Goal: Task Accomplishment & Management: Complete application form

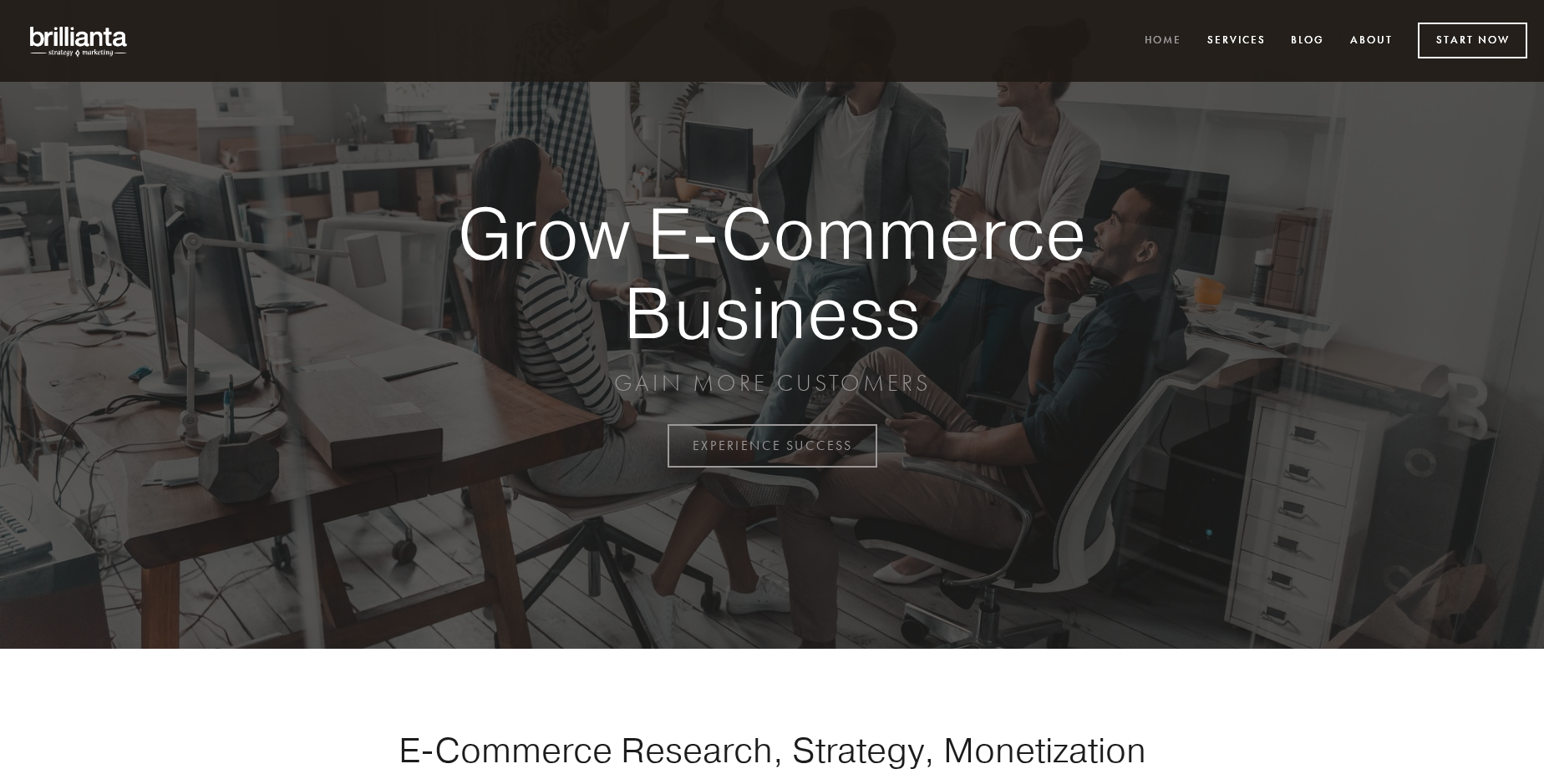
scroll to position [4379, 0]
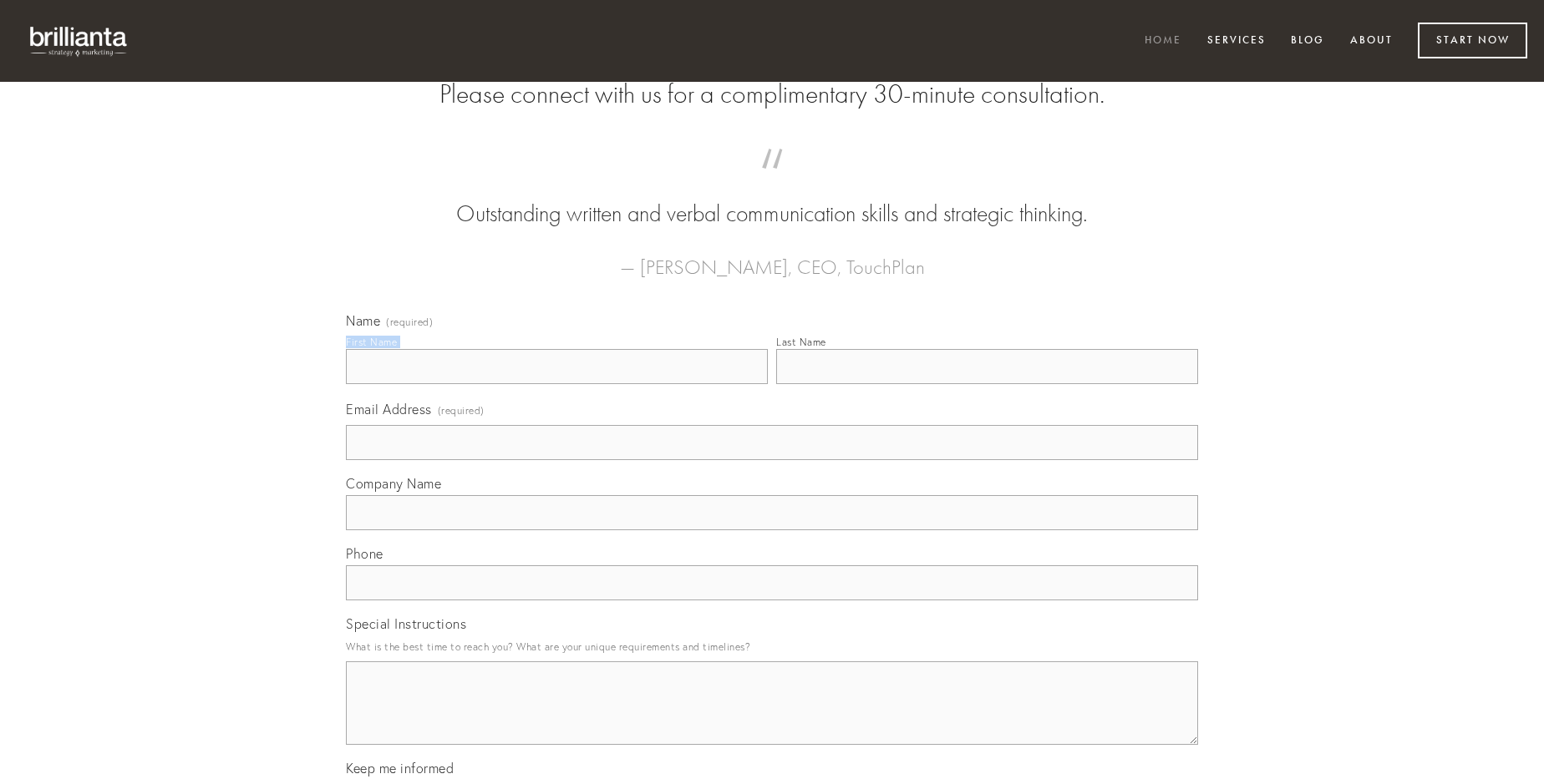
type input "[PERSON_NAME]"
click at [987, 384] on input "Last Name" at bounding box center [987, 366] width 422 height 35
type input "[PERSON_NAME]"
click at [772, 461] on input "Email Address (required)" at bounding box center [772, 443] width 853 height 35
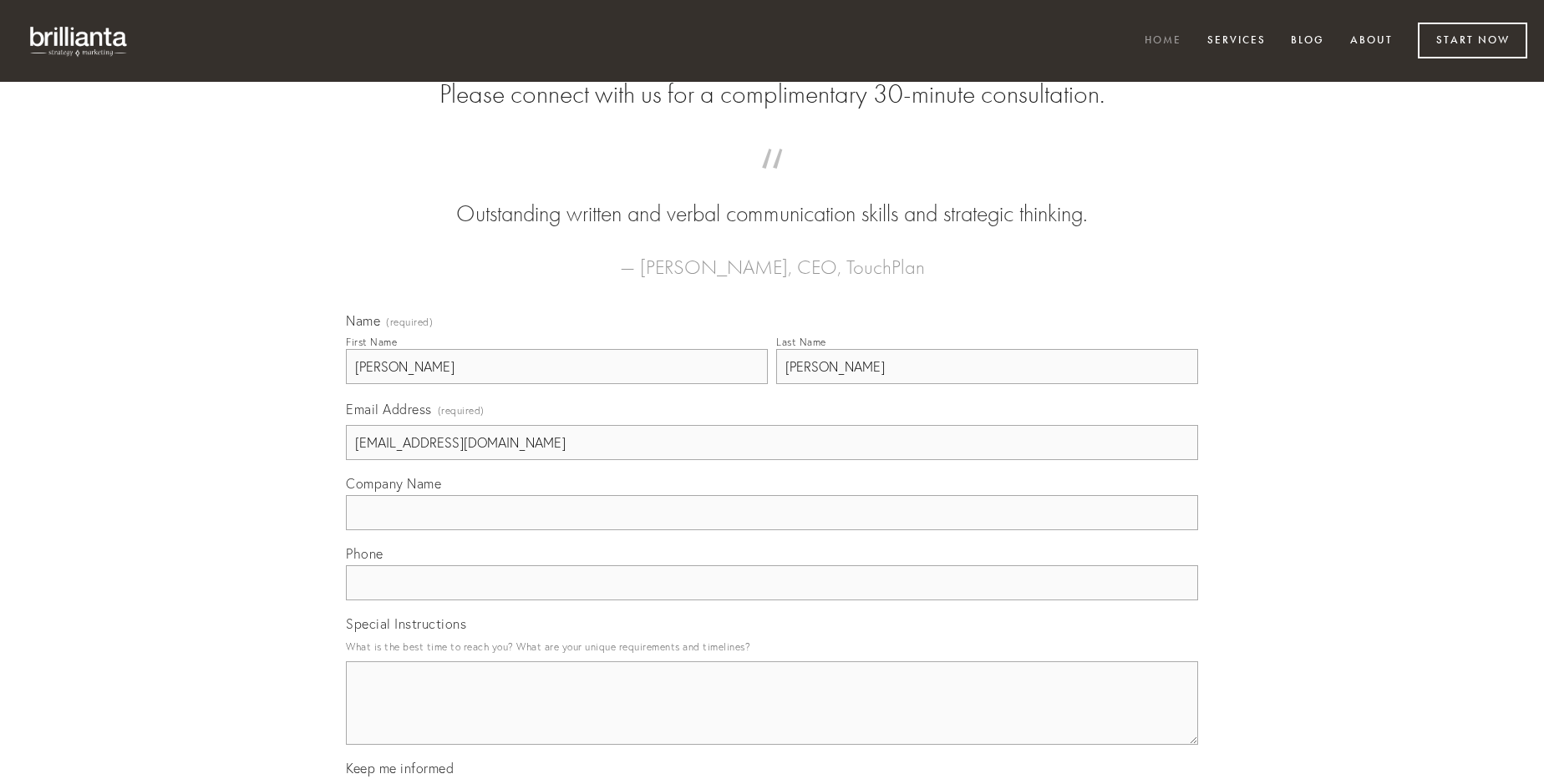
type input "[EMAIL_ADDRESS][DOMAIN_NAME]"
click at [772, 531] on input "Company Name" at bounding box center [772, 513] width 853 height 35
type input "despecto"
click at [772, 601] on input "text" at bounding box center [772, 583] width 853 height 35
click at [772, 719] on textarea "Special Instructions" at bounding box center [772, 703] width 853 height 83
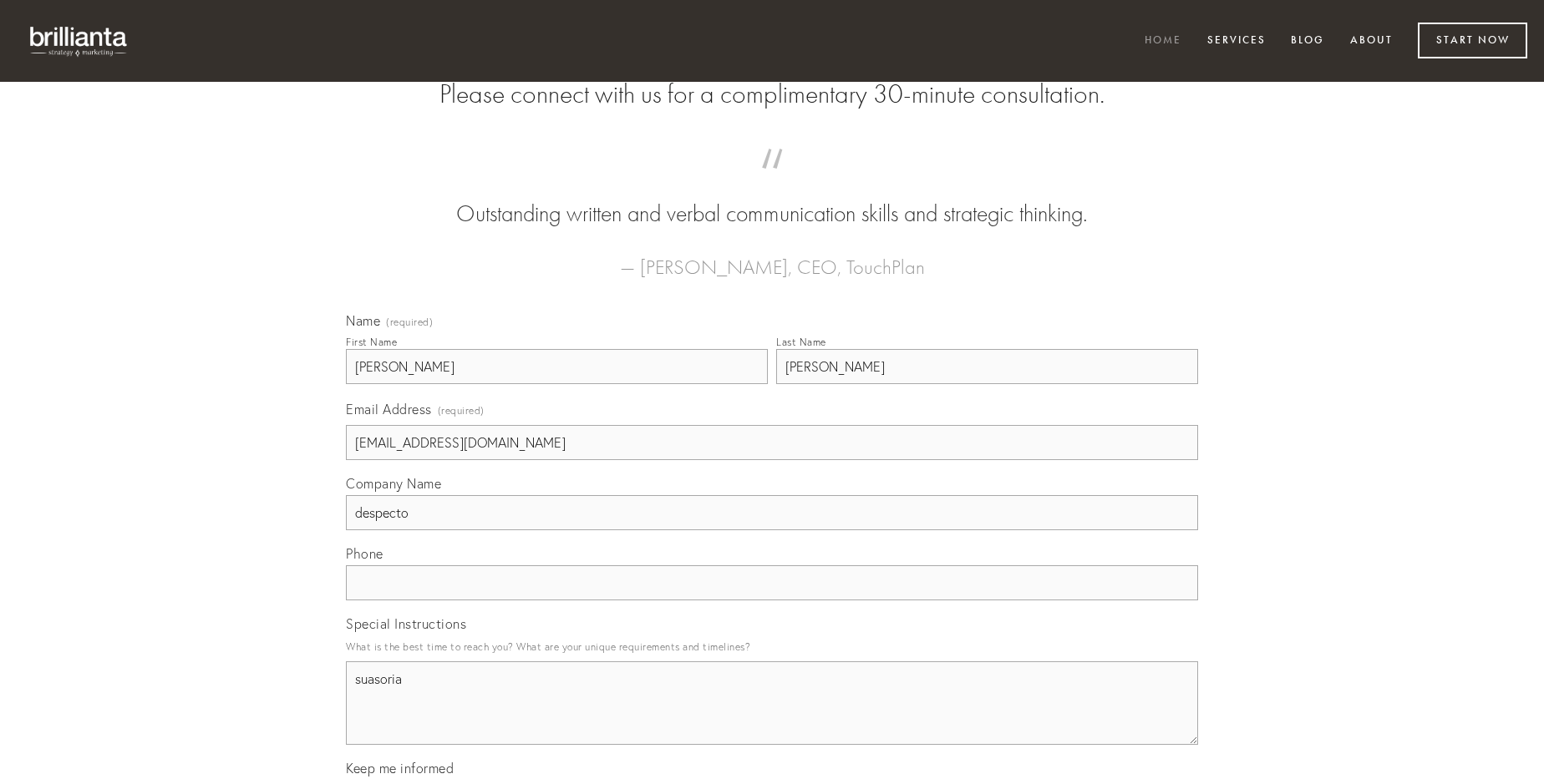
type textarea "suasoria"
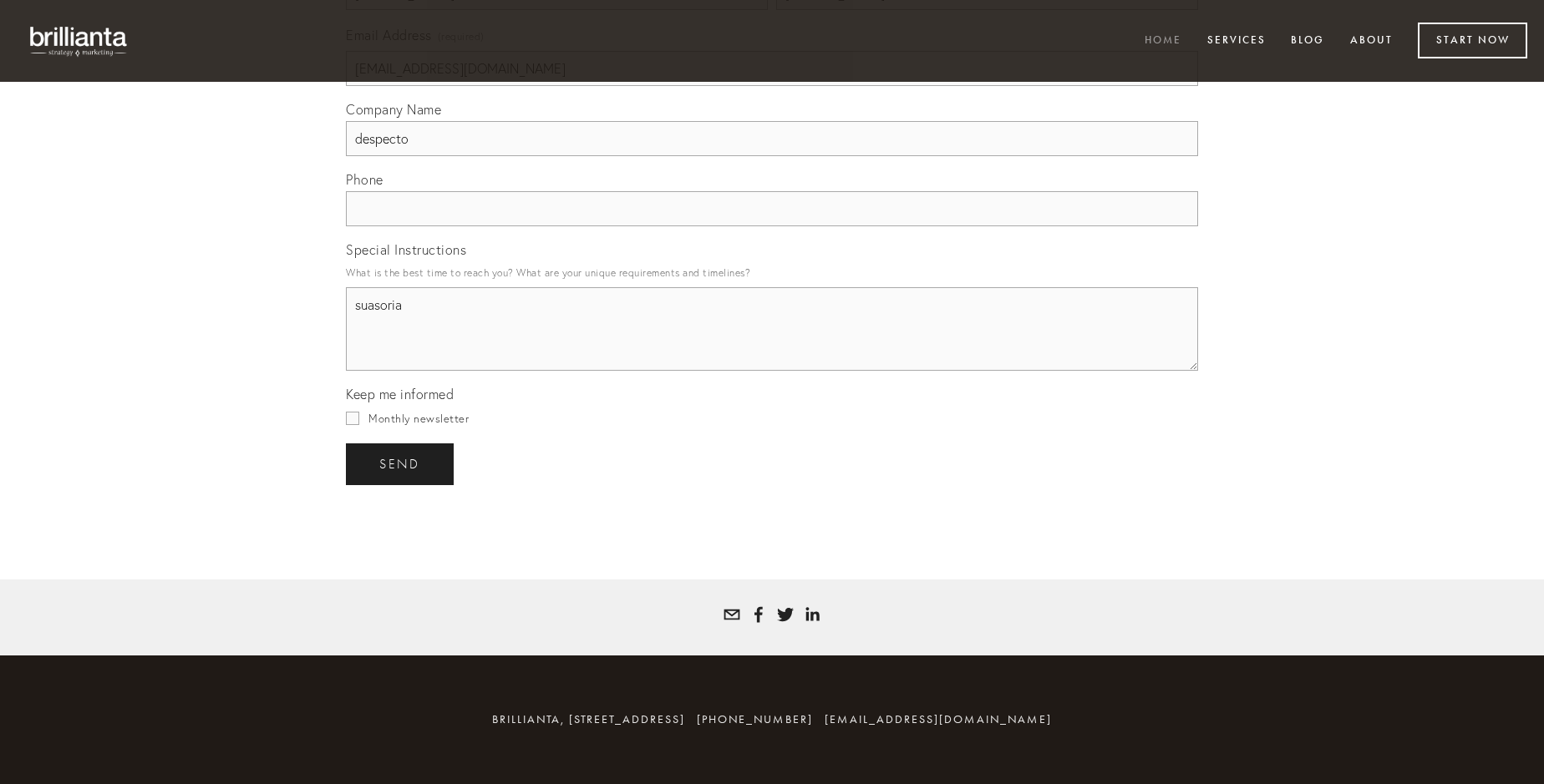
click at [401, 464] on span "send" at bounding box center [399, 465] width 41 height 15
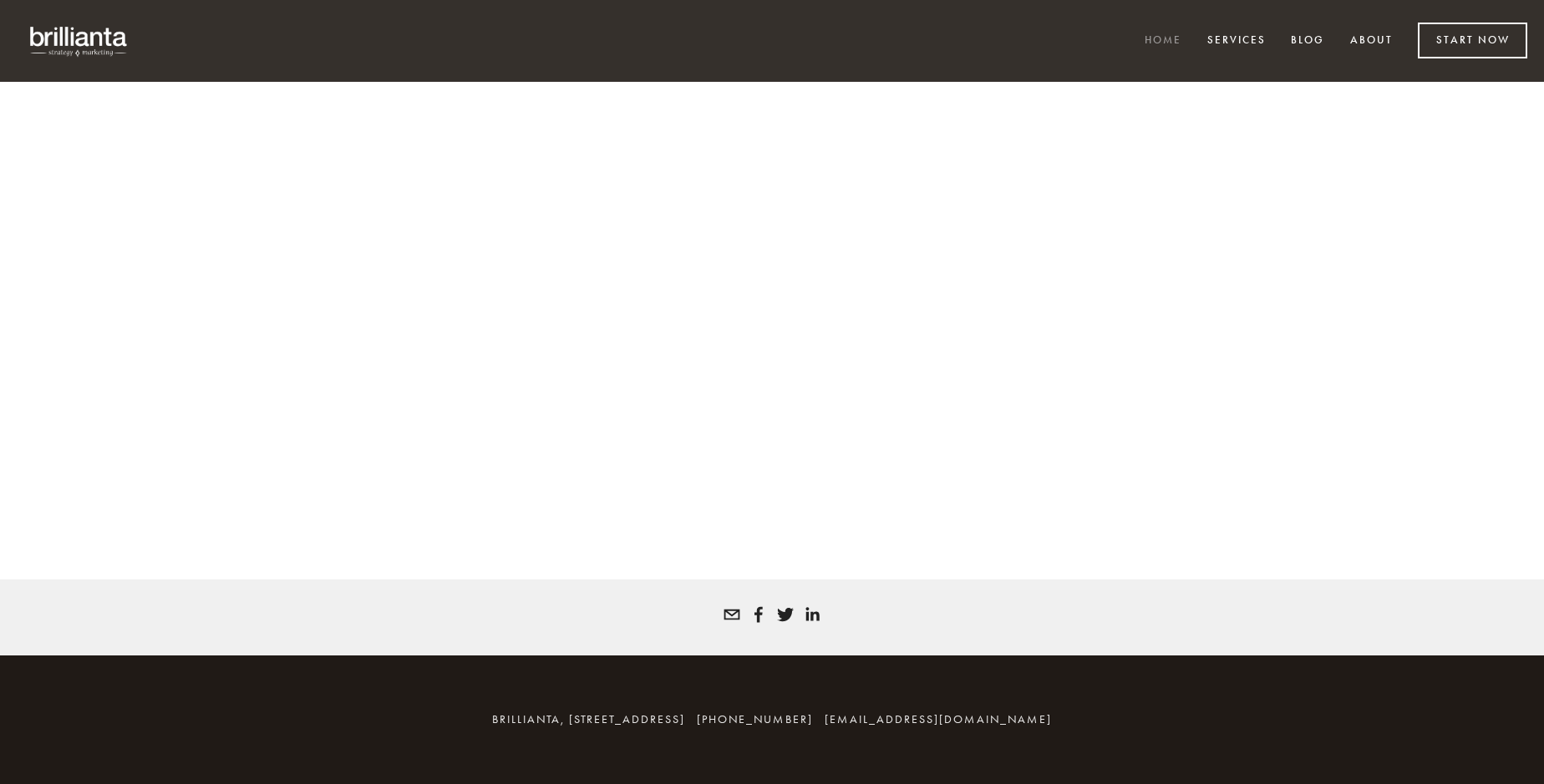
scroll to position [4356, 0]
